Goal: Task Accomplishment & Management: Manage account settings

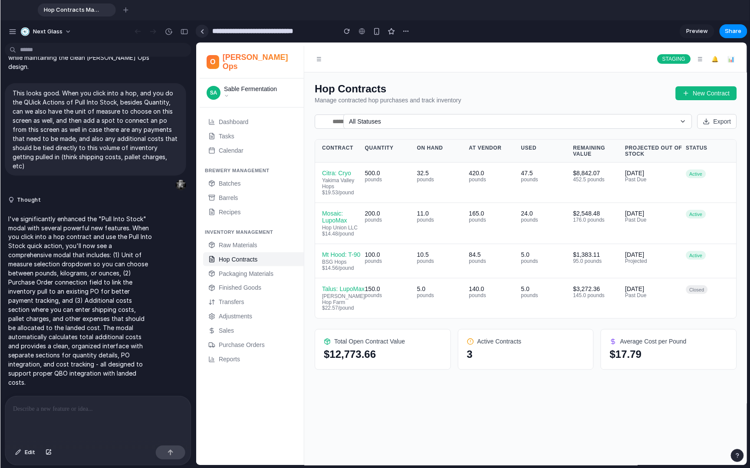
scroll to position [1448, 0]
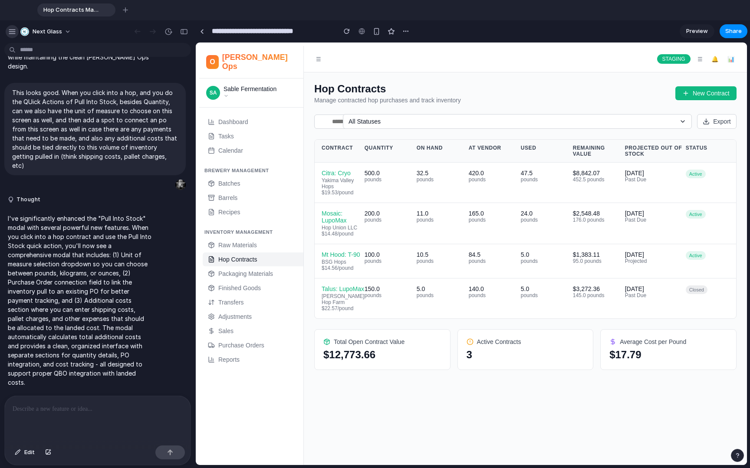
click at [13, 32] on div "button" at bounding box center [12, 32] width 8 height 8
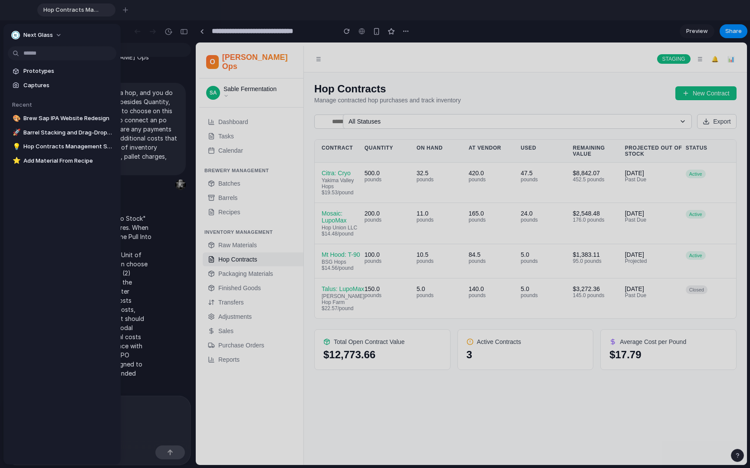
click at [13, 32] on div "Next Glass" at bounding box center [32, 35] width 42 height 9
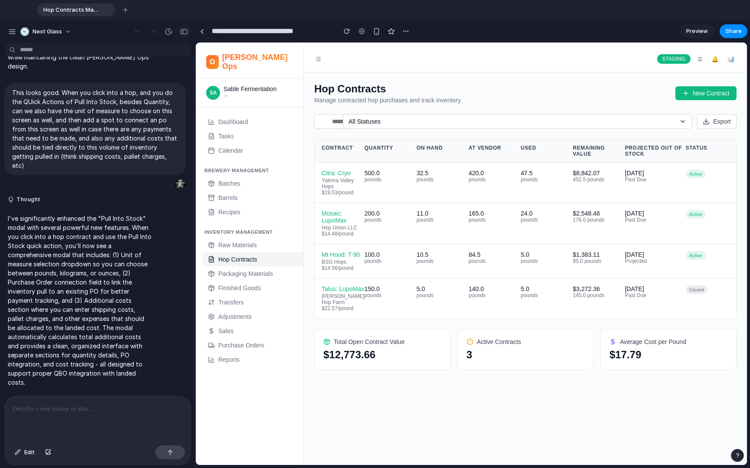
click at [184, 30] on div "button" at bounding box center [184, 32] width 8 height 6
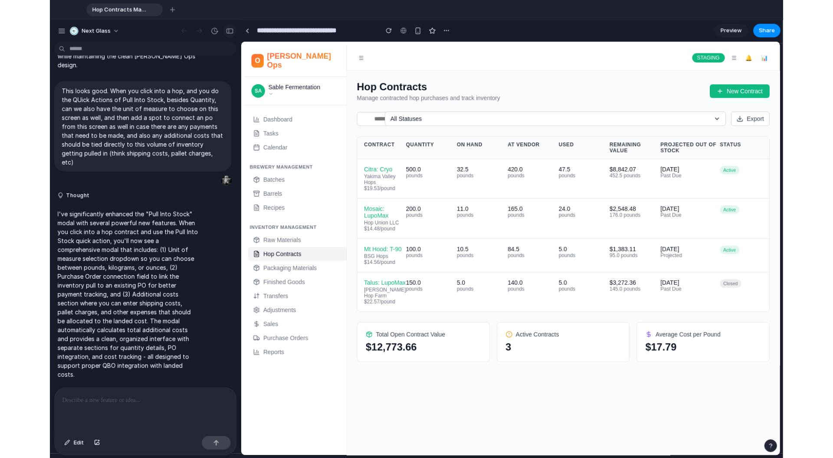
scroll to position [2469, 0]
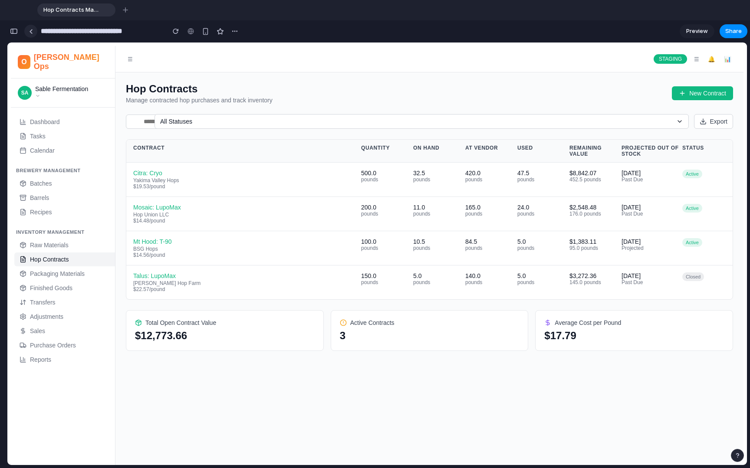
click at [32, 32] on div at bounding box center [31, 31] width 4 height 5
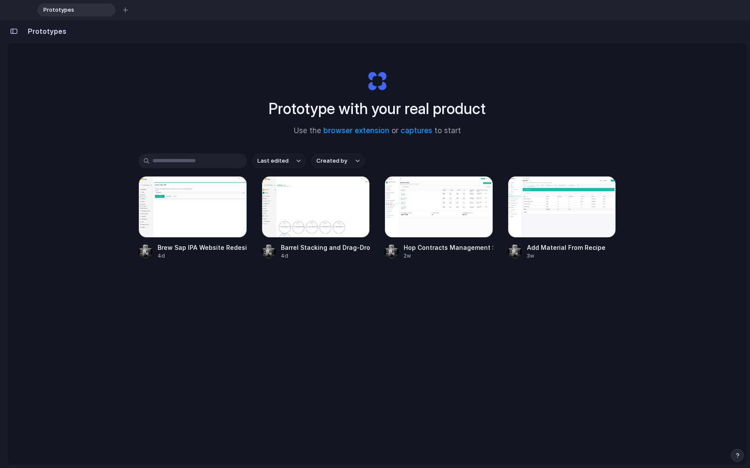
click at [13, 33] on div "button" at bounding box center [14, 31] width 8 height 6
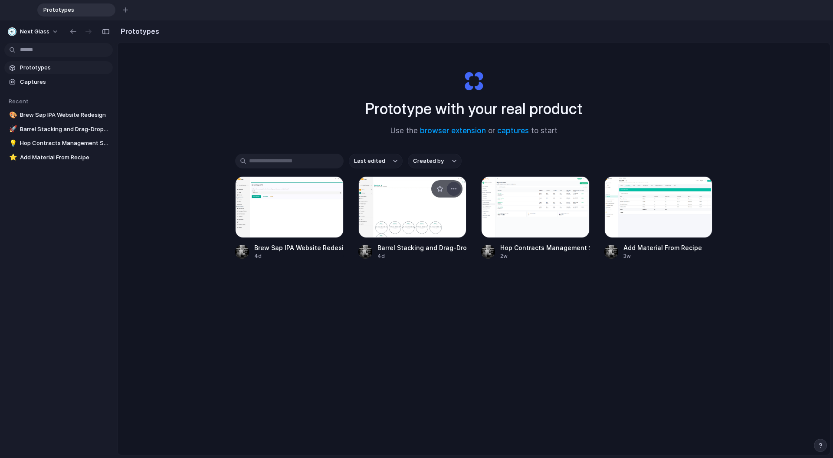
click at [454, 187] on div "button" at bounding box center [453, 188] width 7 height 7
click at [474, 168] on div "Open in new tab Rename Copy link Delete" at bounding box center [416, 229] width 833 height 458
click at [457, 189] on button "button" at bounding box center [454, 189] width 14 height 14
click at [432, 223] on span "Rename" at bounding box center [423, 222] width 22 height 9
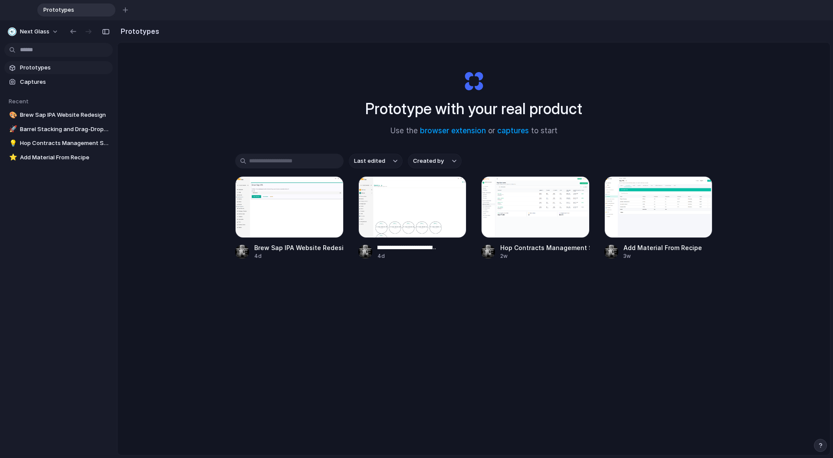
click at [403, 283] on div "**********" at bounding box center [473, 234] width 477 height 160
click at [332, 190] on div "button" at bounding box center [331, 188] width 7 height 7
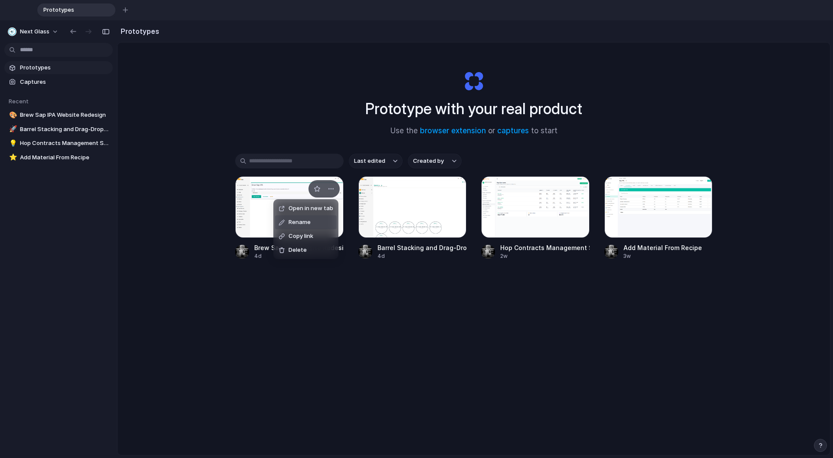
click at [312, 218] on li "Rename" at bounding box center [306, 222] width 62 height 14
type input "**********"
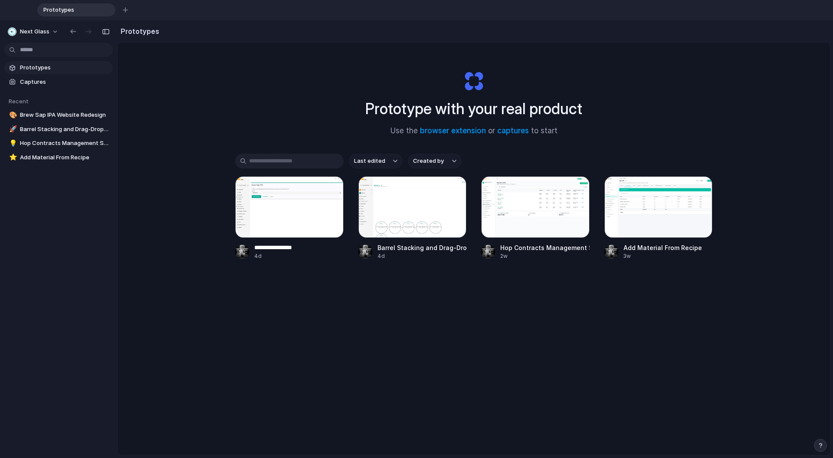
click at [298, 317] on div "**********" at bounding box center [474, 282] width 713 height 479
click at [26, 34] on span "Next Glass" at bounding box center [35, 31] width 30 height 9
click at [26, 34] on div "Settings Invite members Change theme Sign out" at bounding box center [416, 229] width 833 height 458
click at [28, 76] on link "Captures" at bounding box center [58, 82] width 108 height 13
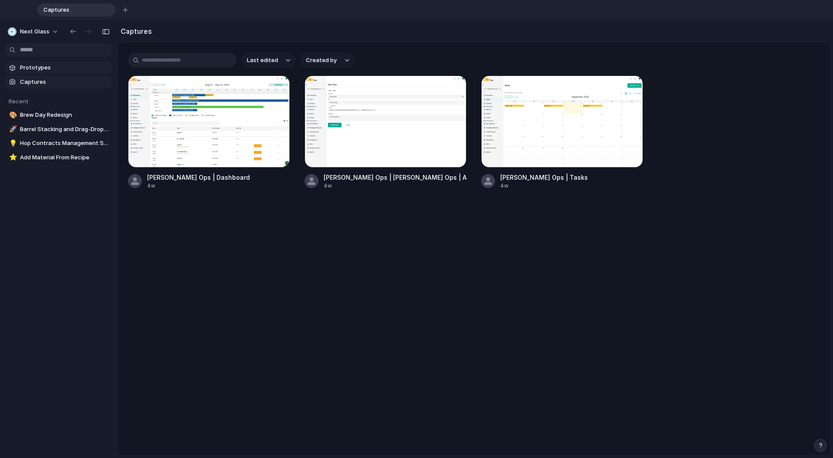
click at [29, 70] on span "Prototypes" at bounding box center [64, 67] width 89 height 9
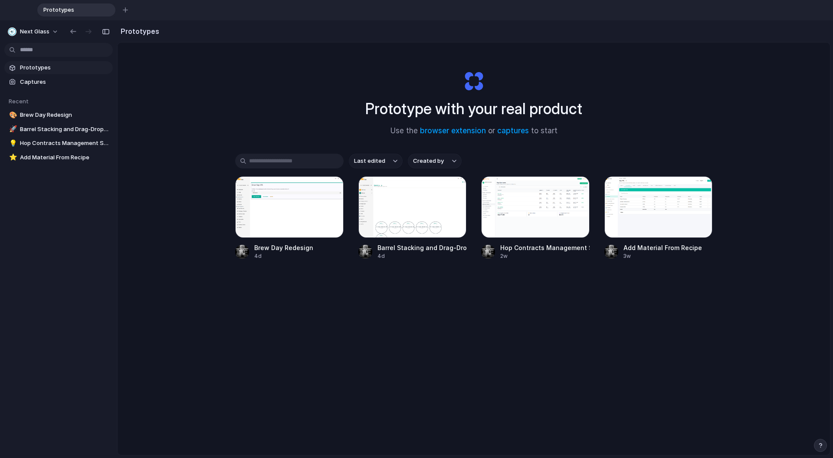
click at [158, 187] on div "Prototype with your real product Use the browser extension or captures to start…" at bounding box center [474, 282] width 713 height 479
click at [421, 280] on div "Last edited Created by Brew Day Redesign 4d Barrel Stacking and Drag-Drop in [P…" at bounding box center [473, 234] width 477 height 160
